Goal: Information Seeking & Learning: Learn about a topic

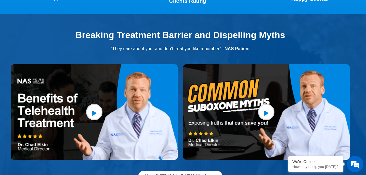
scroll to position [1146, 0]
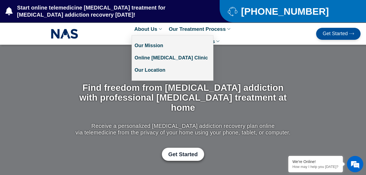
click at [146, 25] on link "About Us" at bounding box center [149, 29] width 34 height 12
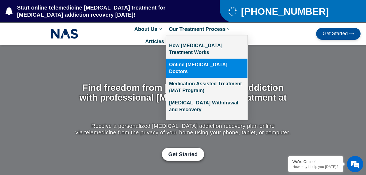
click at [187, 65] on link "Online [MEDICAL_DATA] Doctors" at bounding box center [206, 68] width 81 height 19
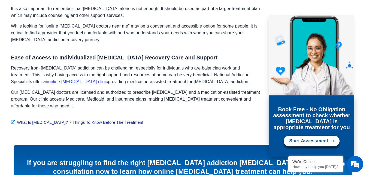
scroll to position [682, 0]
